Goal: Task Accomplishment & Management: Complete application form

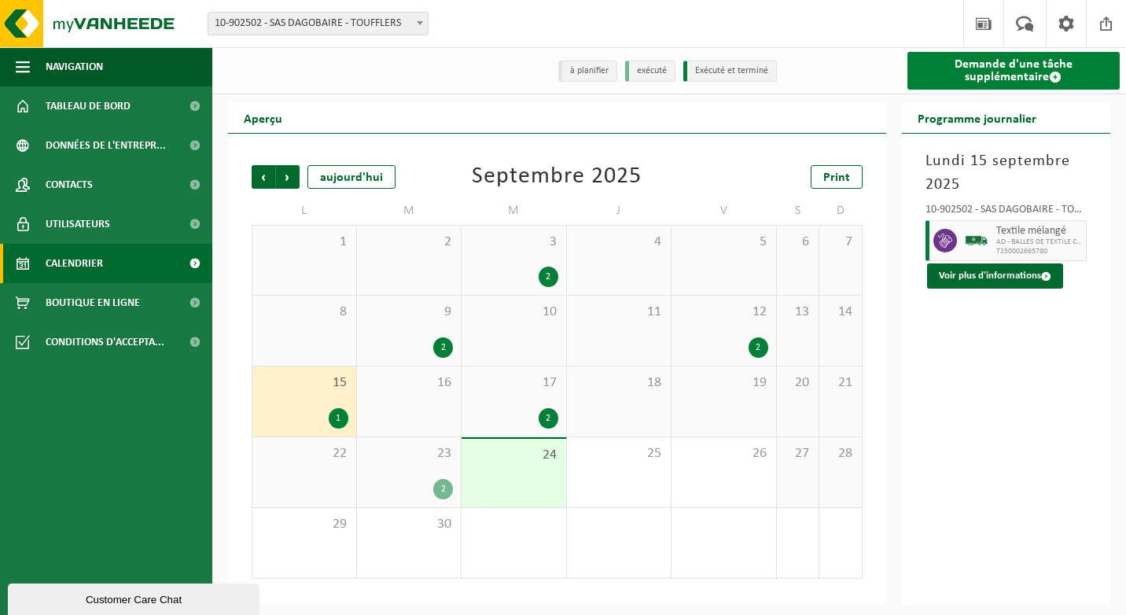
click at [1001, 61] on link "Demande d'une tâche supplémentaire" at bounding box center [1013, 71] width 213 height 38
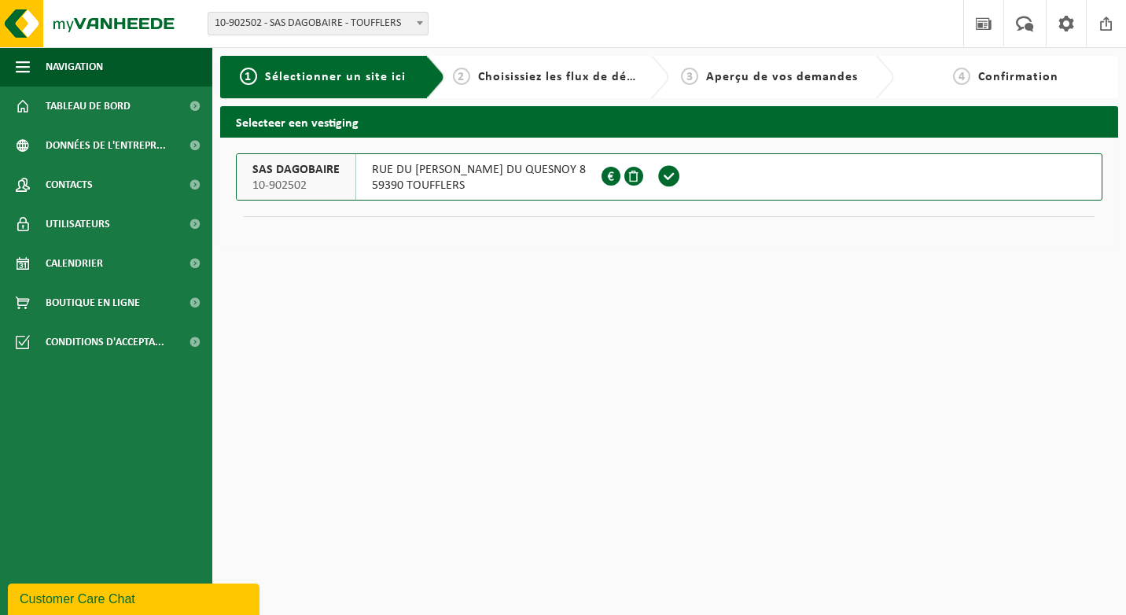
click at [657, 178] on span at bounding box center [669, 176] width 24 height 24
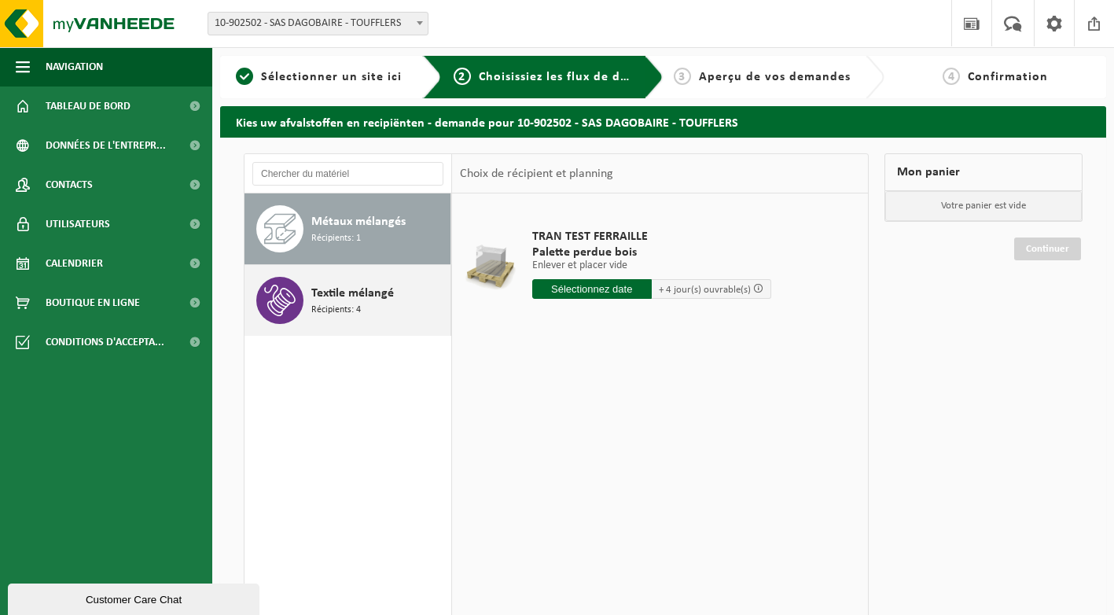
click at [393, 287] on div "Textile mélangé Récipients: 4" at bounding box center [378, 300] width 135 height 47
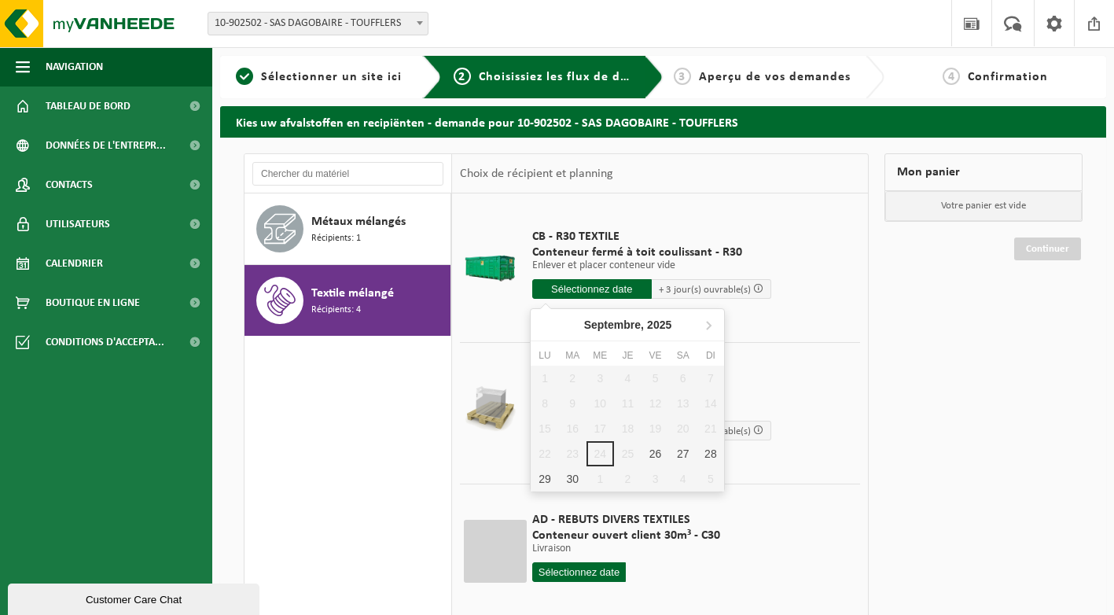
click at [583, 293] on input "text" at bounding box center [591, 289] width 119 height 20
click at [550, 480] on div "29" at bounding box center [545, 478] width 28 height 25
type input "à partir de 2025-09-29"
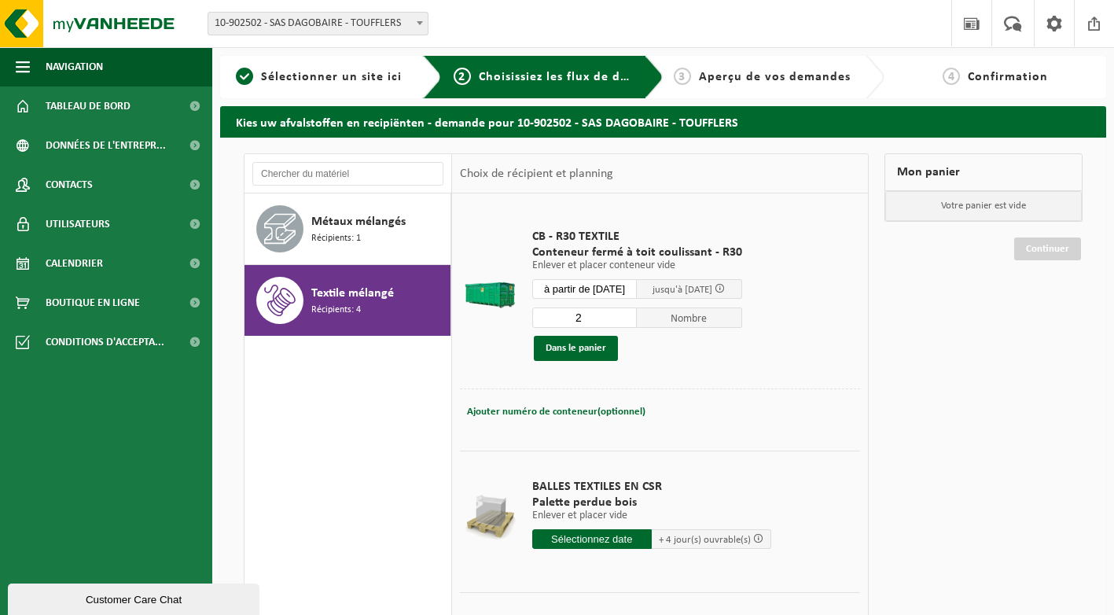
type input "2"
click at [633, 315] on input "2" at bounding box center [584, 317] width 105 height 20
click at [585, 355] on button "Dans le panier" at bounding box center [576, 348] width 84 height 25
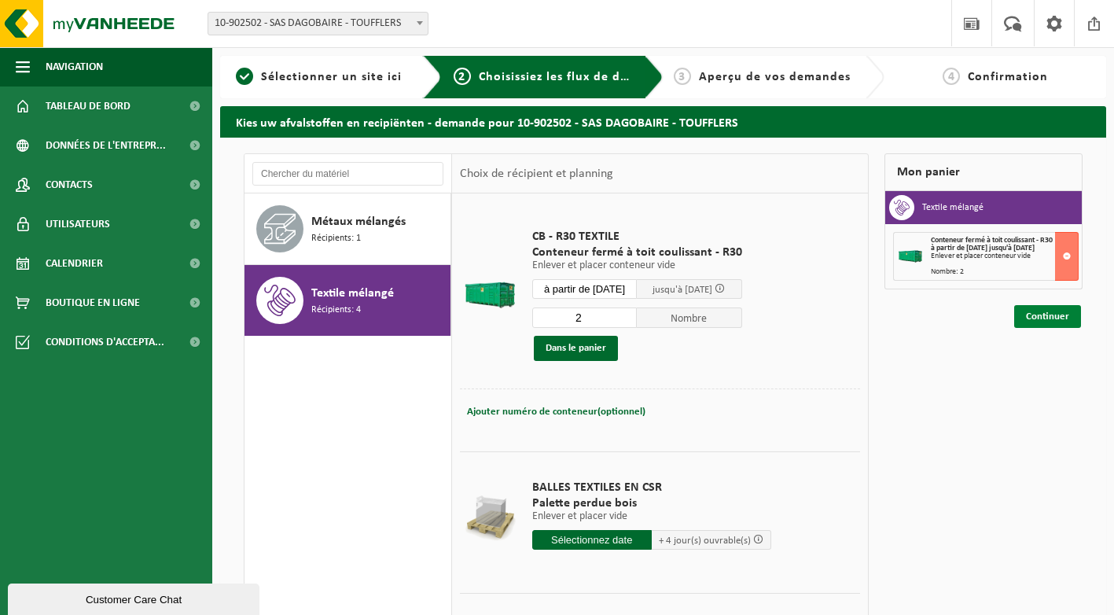
click at [1037, 311] on link "Continuer" at bounding box center [1047, 316] width 67 height 23
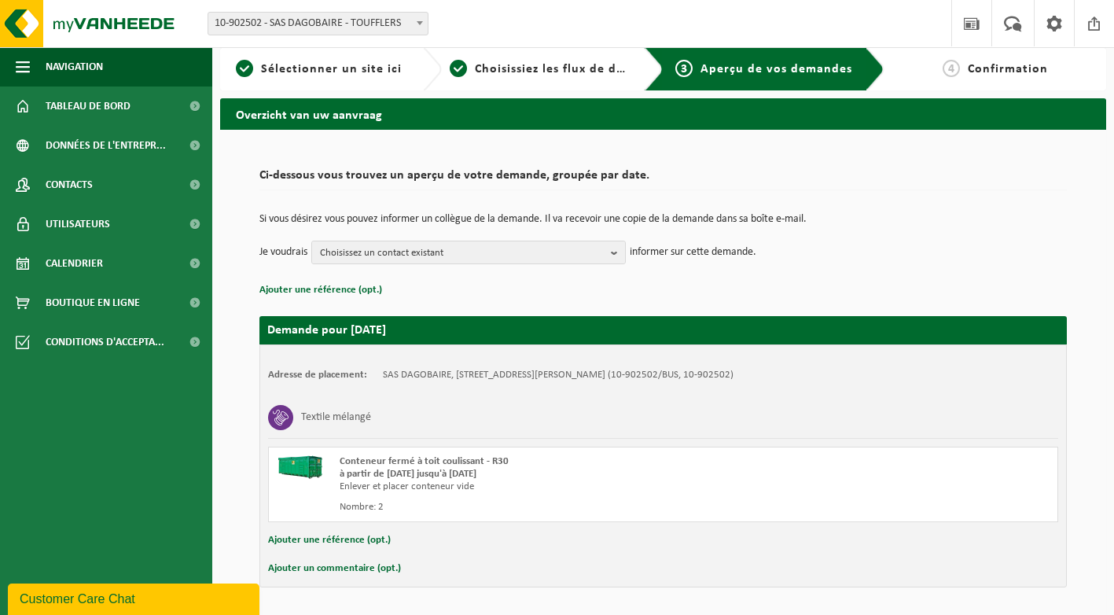
scroll to position [60, 0]
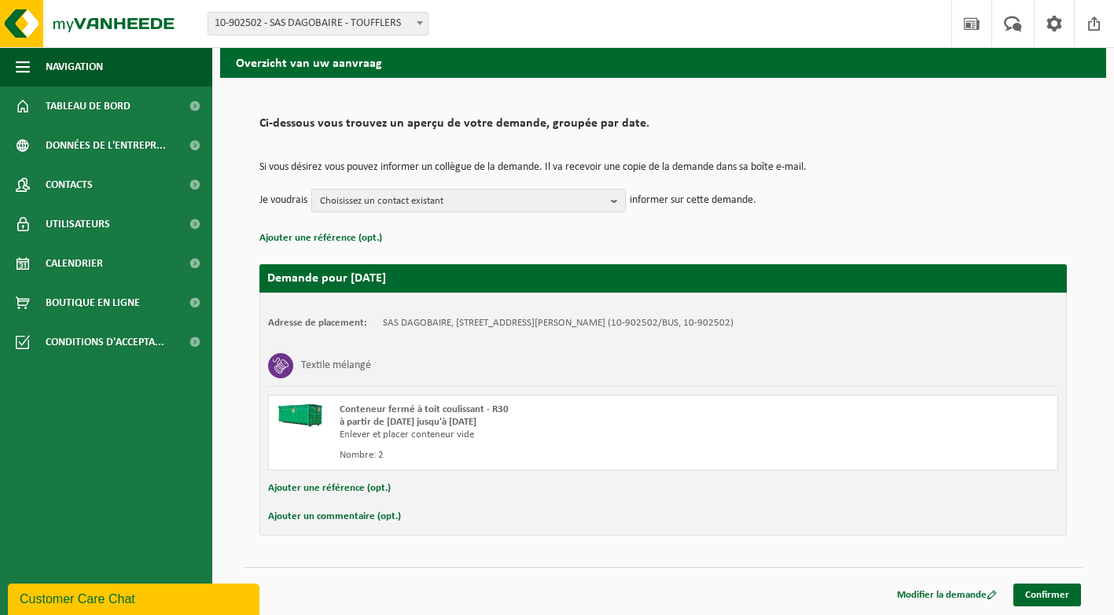
click at [362, 519] on button "Ajouter un commentaire (opt.)" at bounding box center [334, 516] width 133 height 20
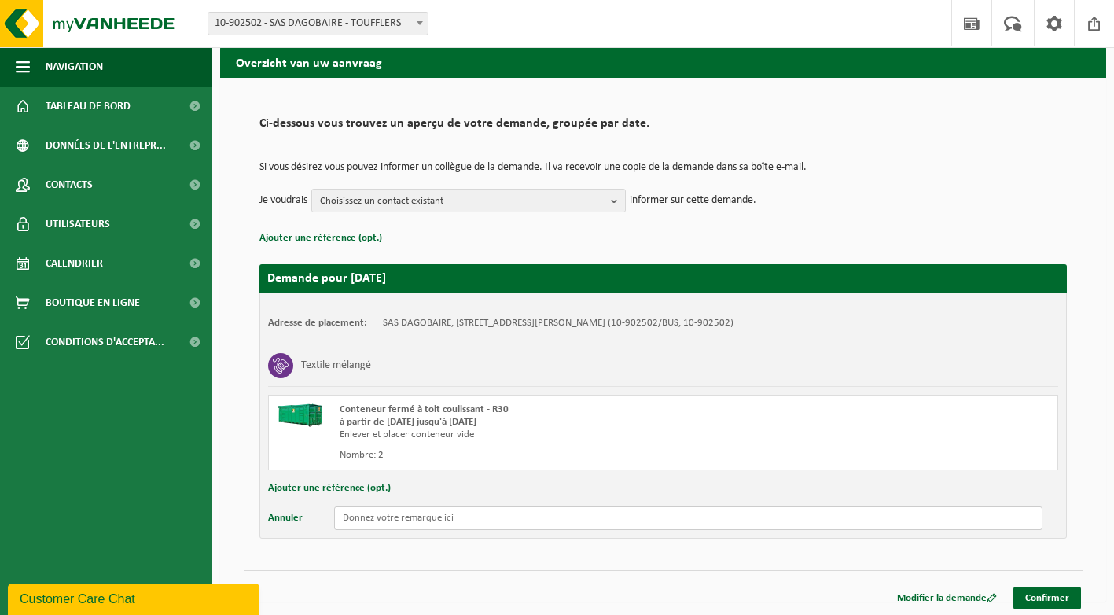
click at [391, 517] on input "text" at bounding box center [688, 518] width 708 height 24
type input "ATTENTION: ENLEVEMENT L'APRES MIDI CAR USINE FERMEE LE MATIN"
click at [919, 550] on div "Ci-dessous vous trouvez un aperçu de votre demande, groupée par date. Si vous d…" at bounding box center [663, 324] width 839 height 461
click at [1042, 600] on link "Confirmer" at bounding box center [1047, 597] width 68 height 23
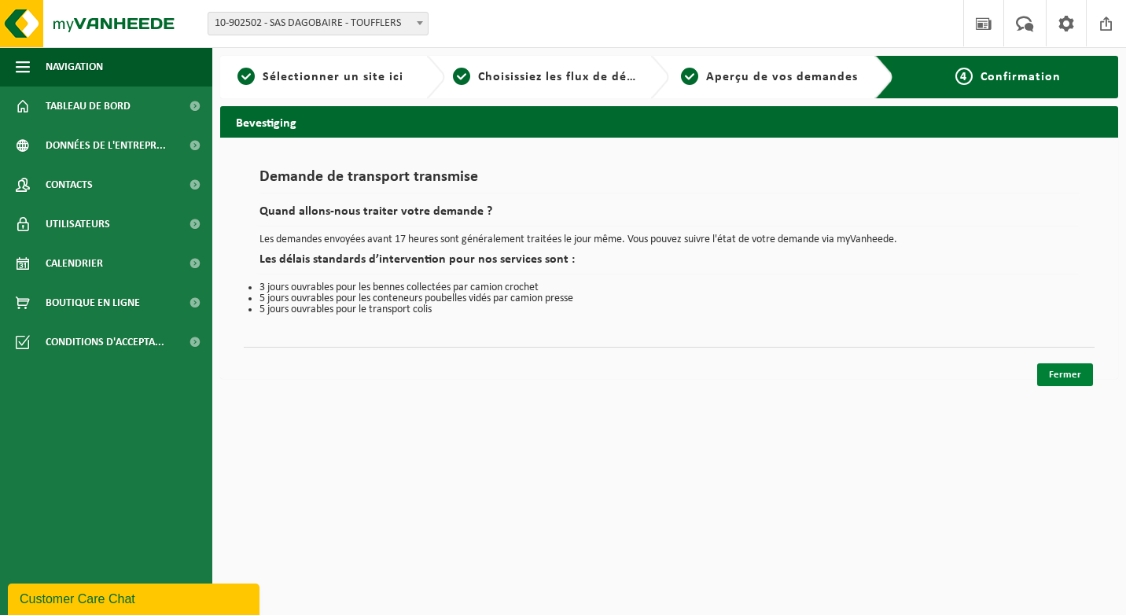
click at [1062, 373] on link "Fermer" at bounding box center [1065, 374] width 56 height 23
